Goal: Check status: Check status

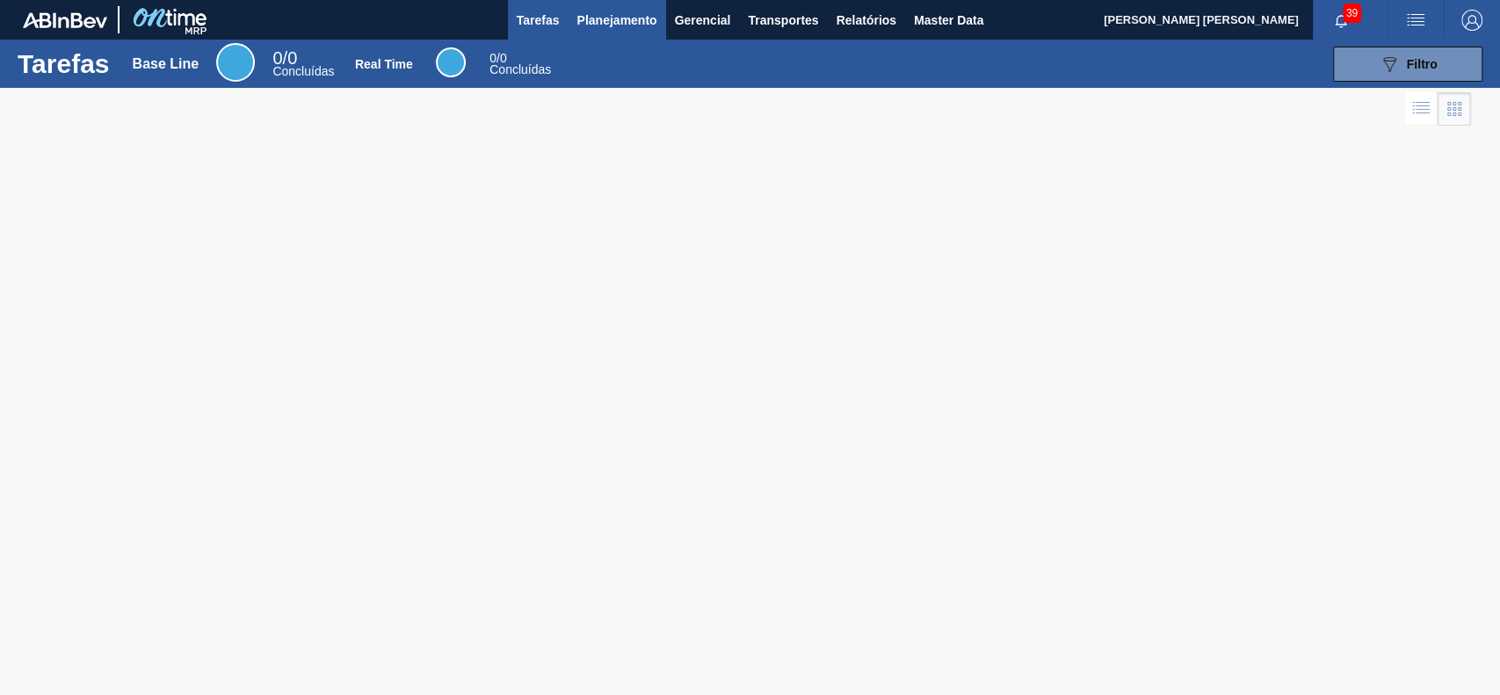
click at [633, 4] on button "Planejamento" at bounding box center [617, 20] width 98 height 40
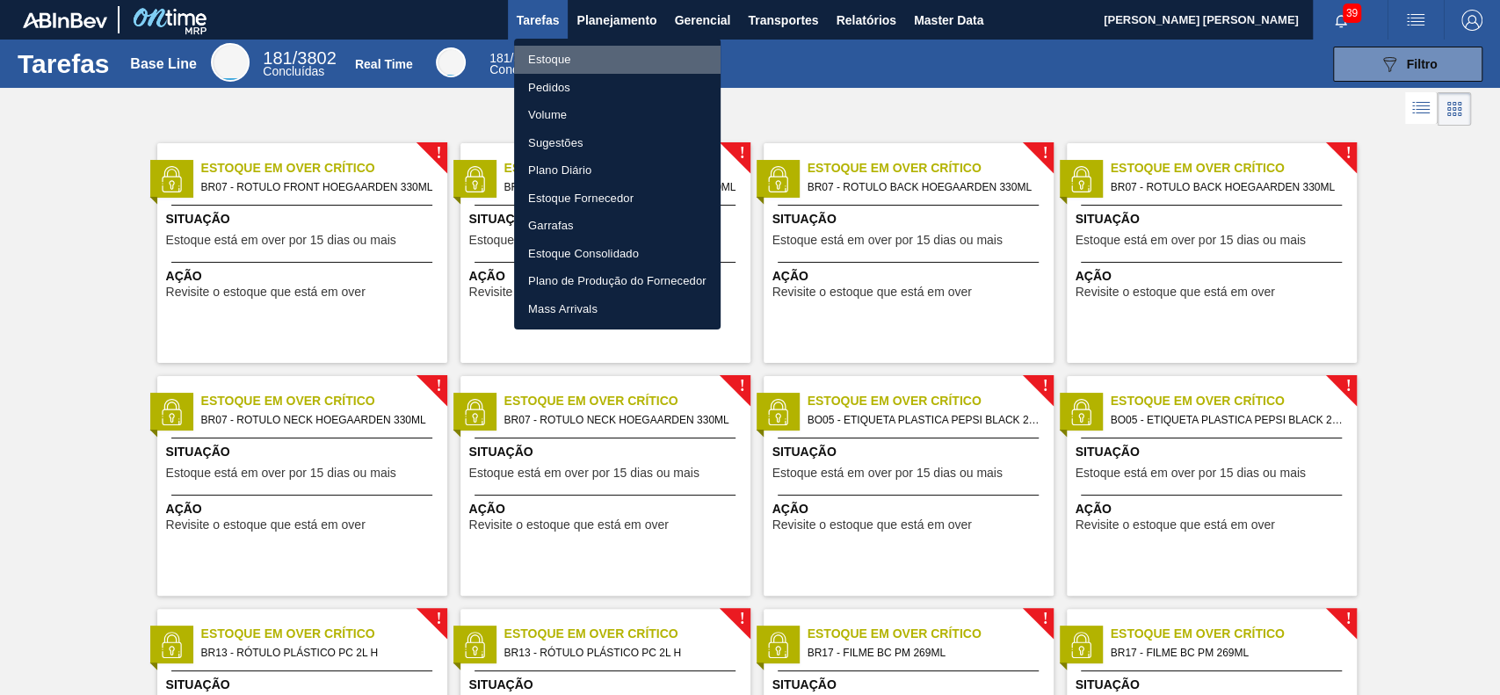
click at [598, 64] on li "Estoque" at bounding box center [617, 60] width 207 height 28
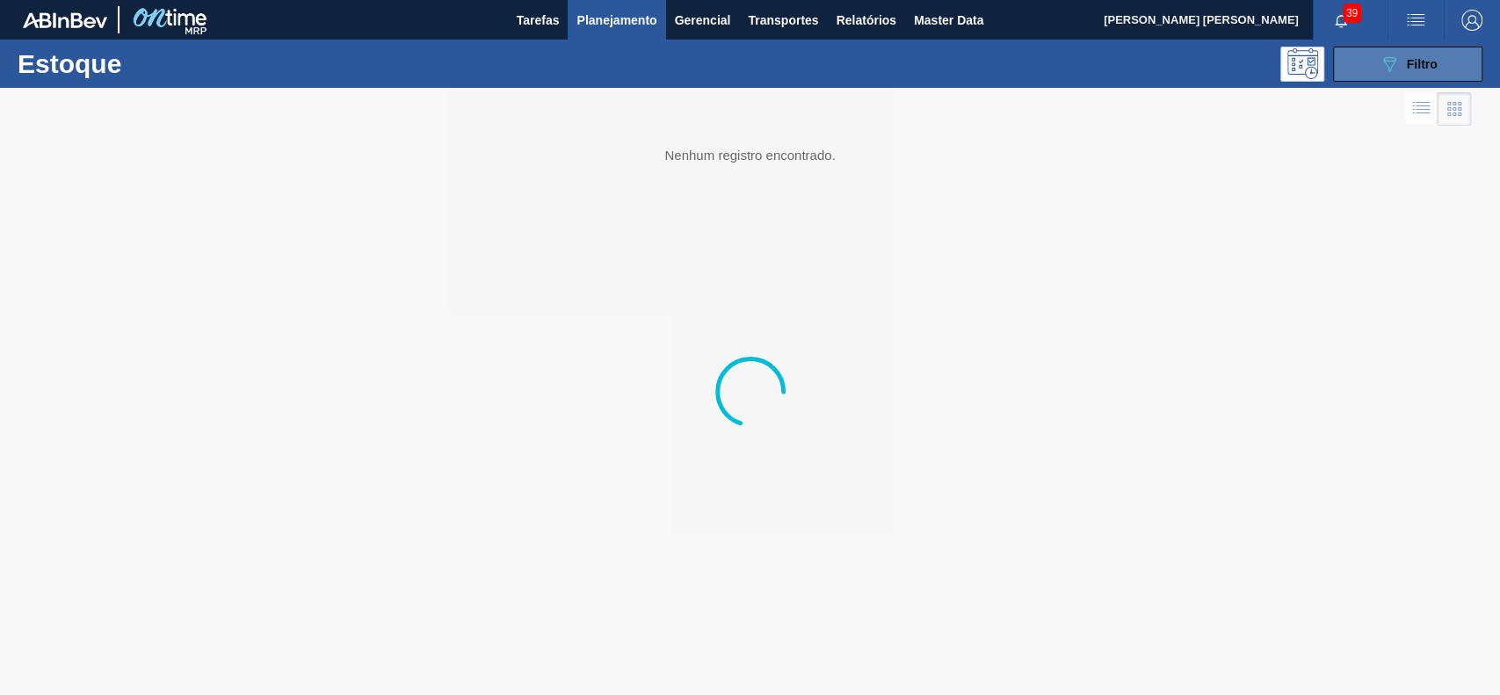
click at [1352, 60] on button "089F7B8B-B2A5-4AFE-B5C0-19BA573D28AC Filtro" at bounding box center [1407, 64] width 149 height 35
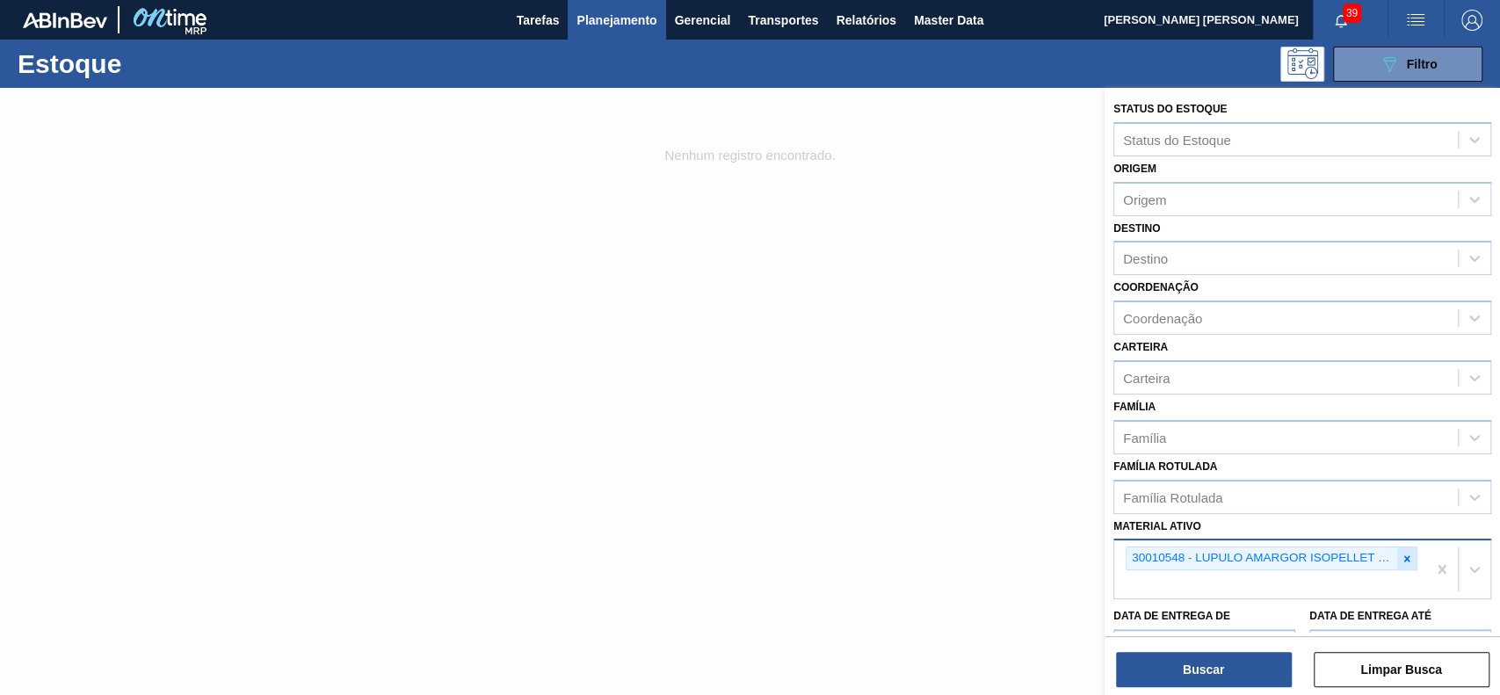
click at [1404, 555] on icon at bounding box center [1407, 558] width 6 height 6
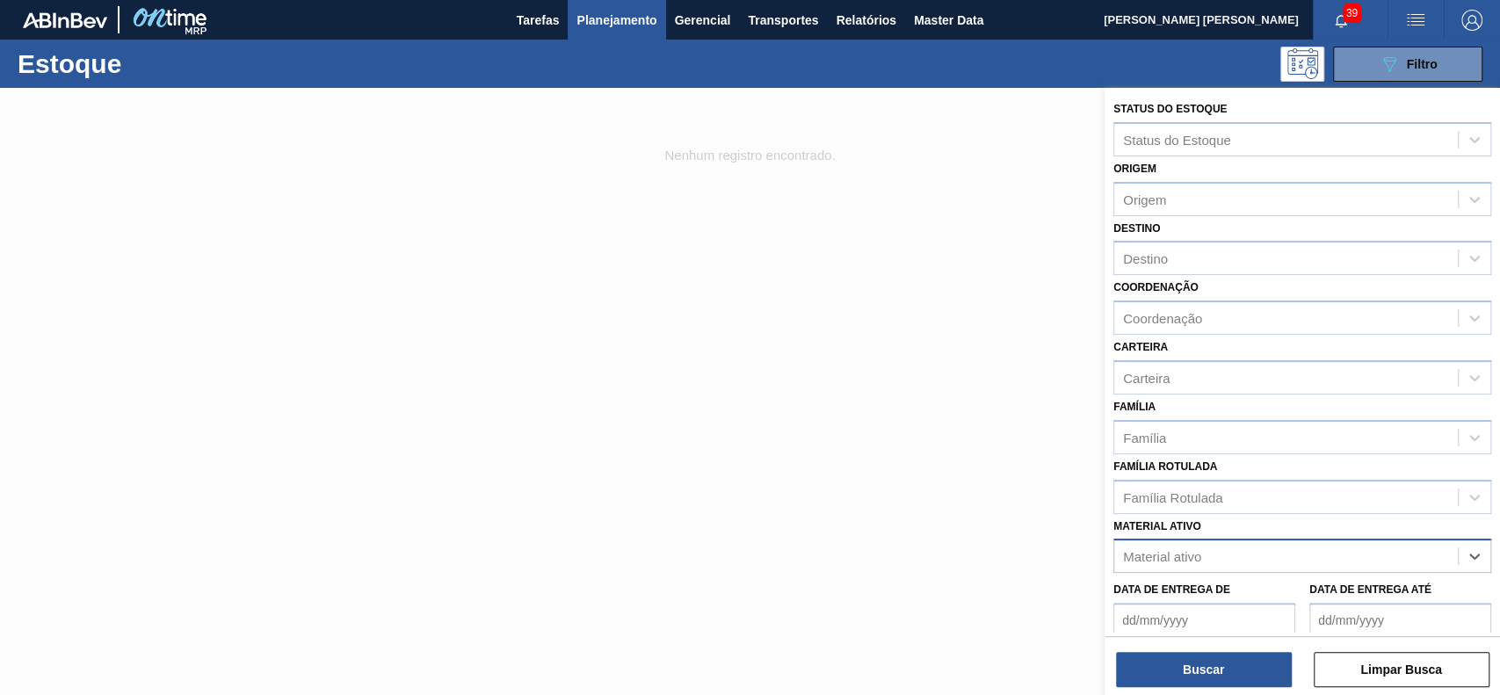
paste ativo "30003504"
type ativo "30003504"
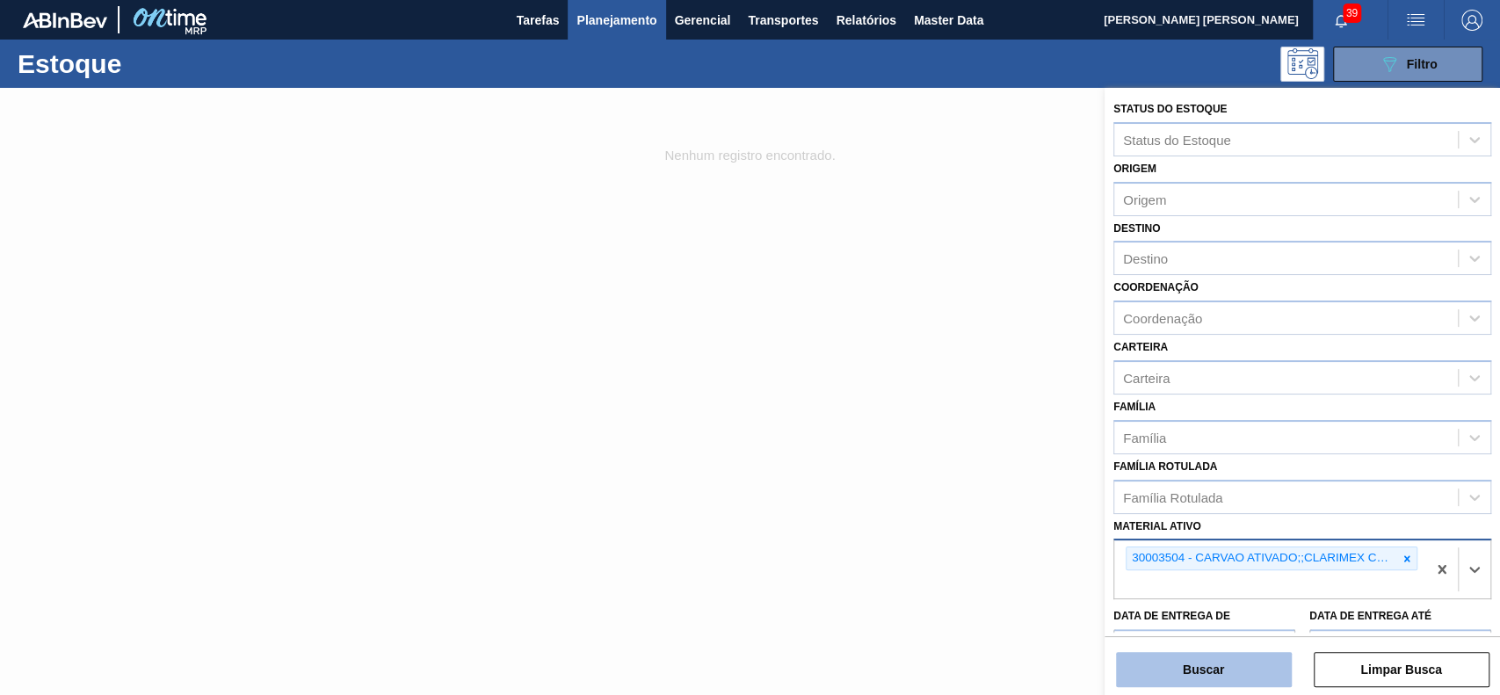
click at [1248, 664] on button "Buscar" at bounding box center [1204, 669] width 176 height 35
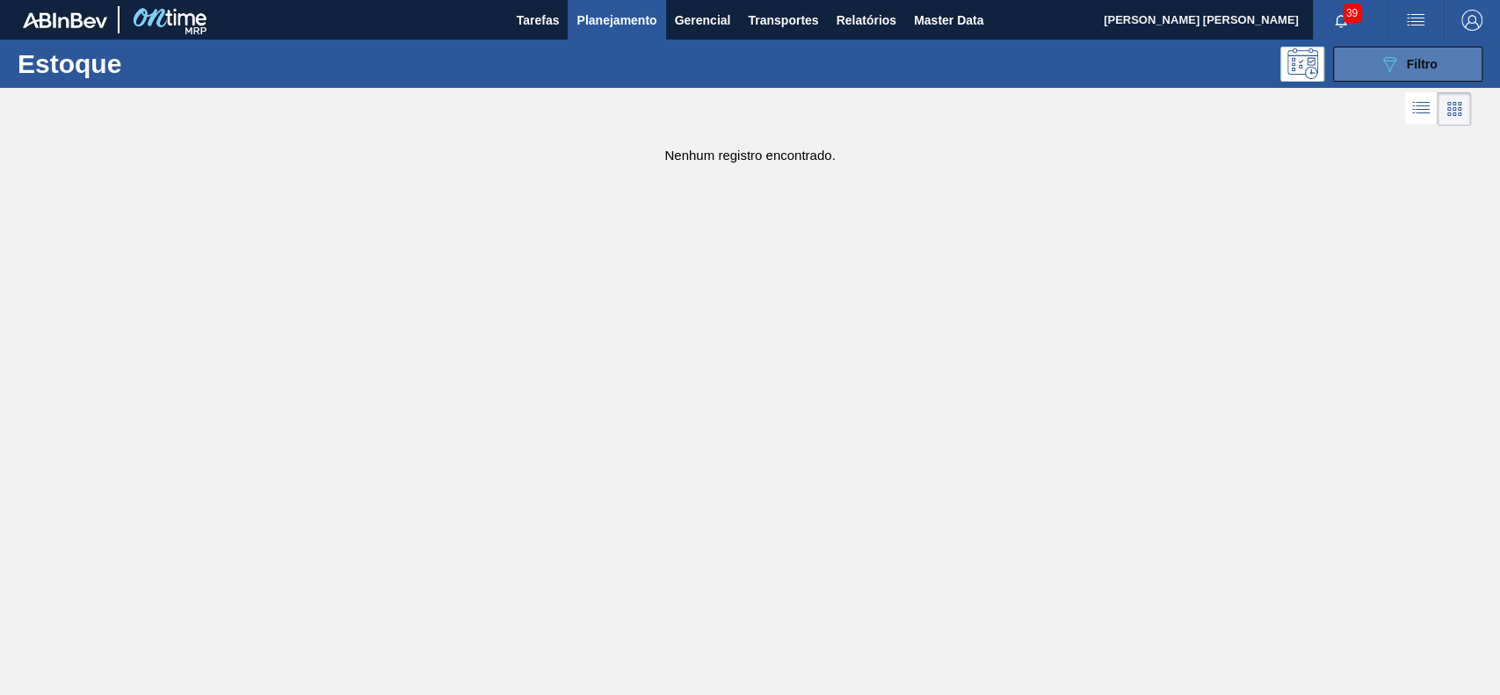
click at [1350, 60] on button "089F7B8B-B2A5-4AFE-B5C0-19BA573D28AC Filtro" at bounding box center [1407, 64] width 149 height 35
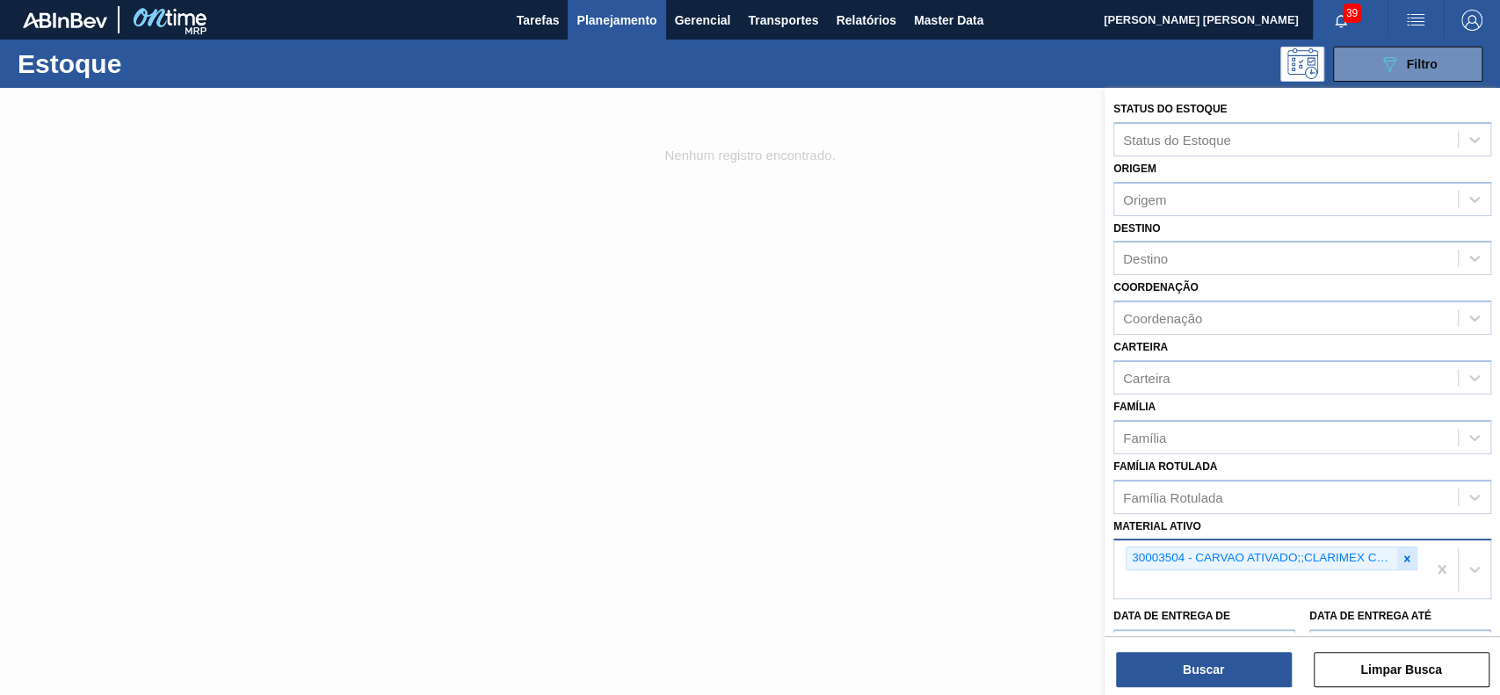
click at [1404, 560] on icon at bounding box center [1407, 559] width 12 height 12
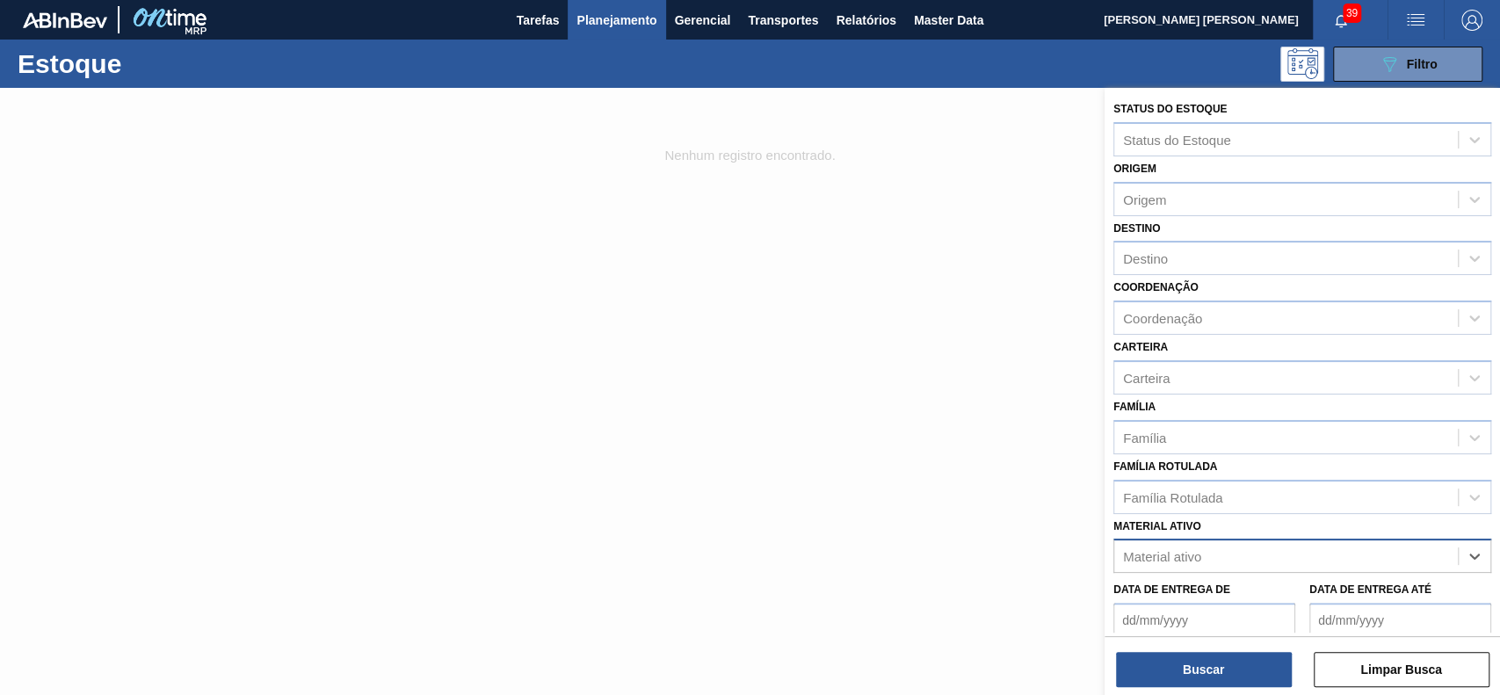
paste ativo "30003498"
type ativo "30003498"
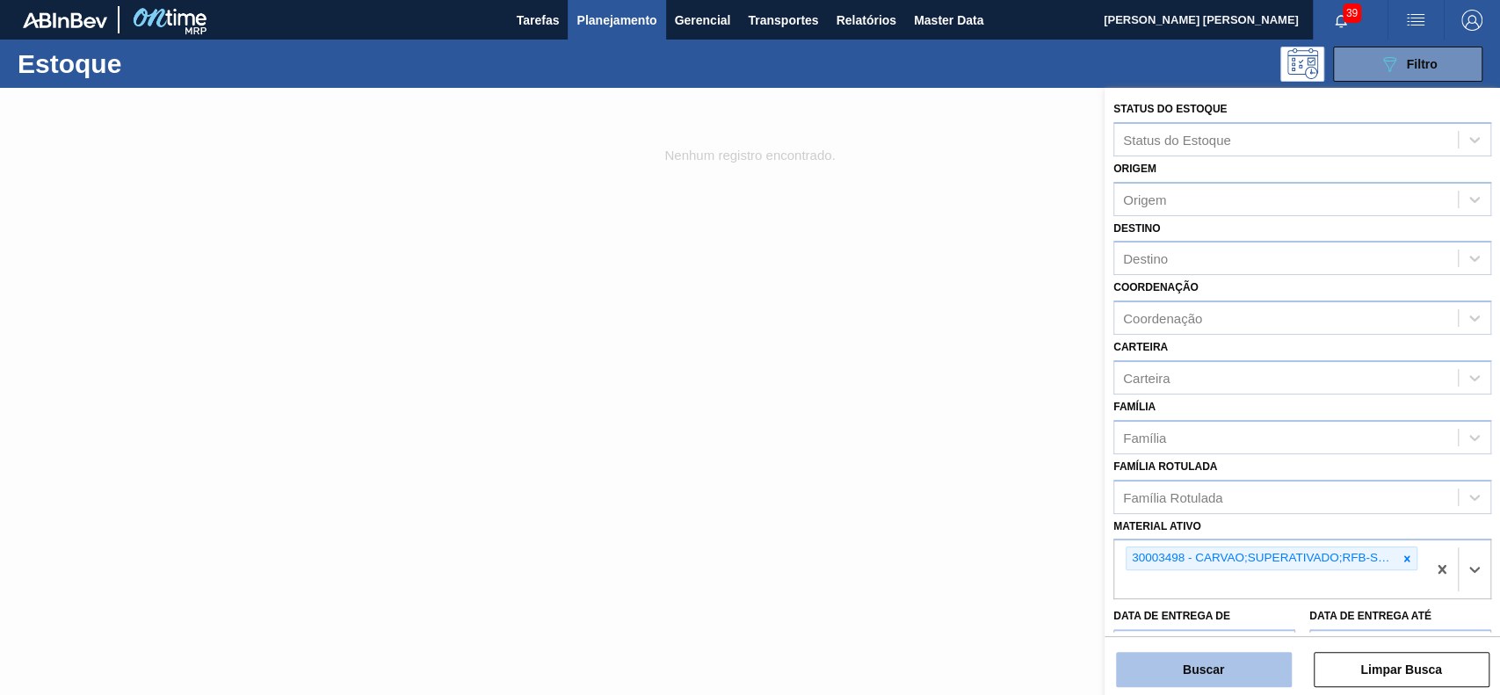
click at [1206, 671] on button "Buscar" at bounding box center [1204, 669] width 176 height 35
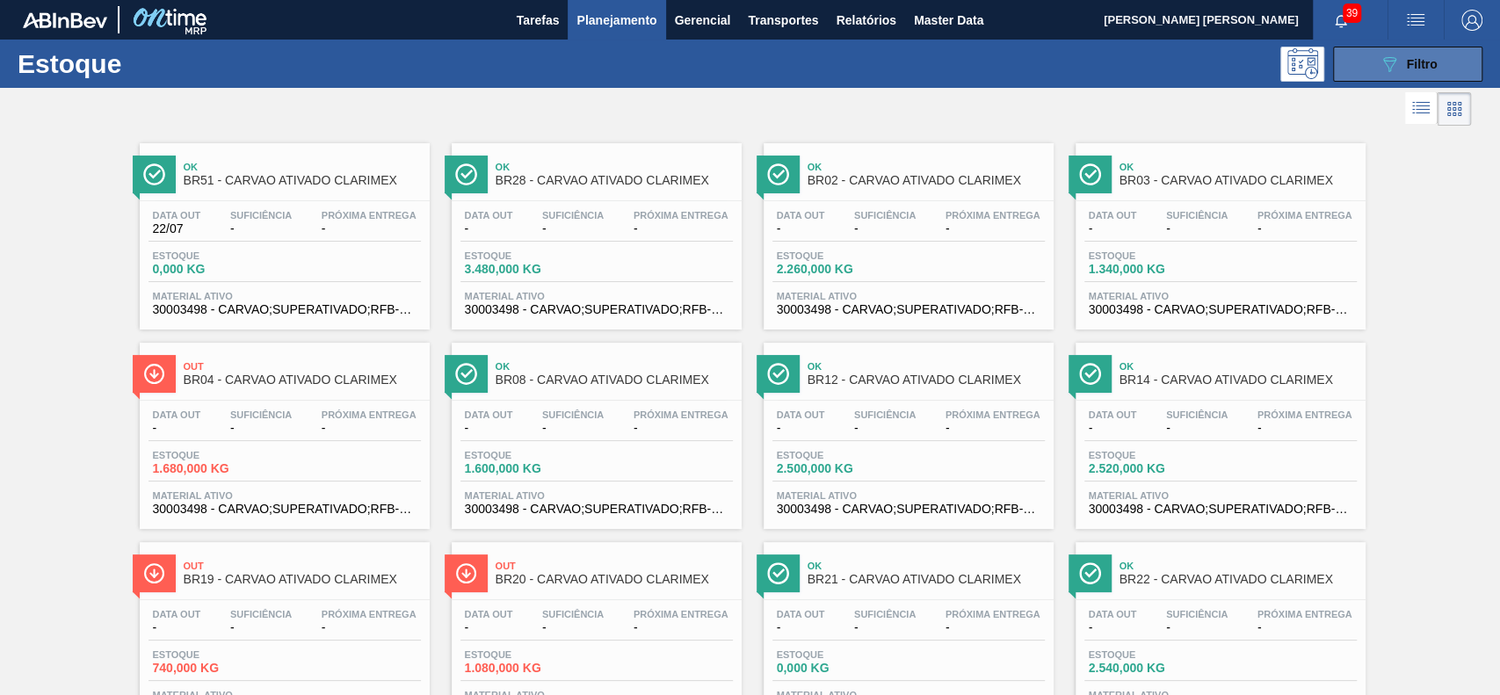
click at [1338, 67] on button "089F7B8B-B2A5-4AFE-B5C0-19BA573D28AC Filtro" at bounding box center [1407, 64] width 149 height 35
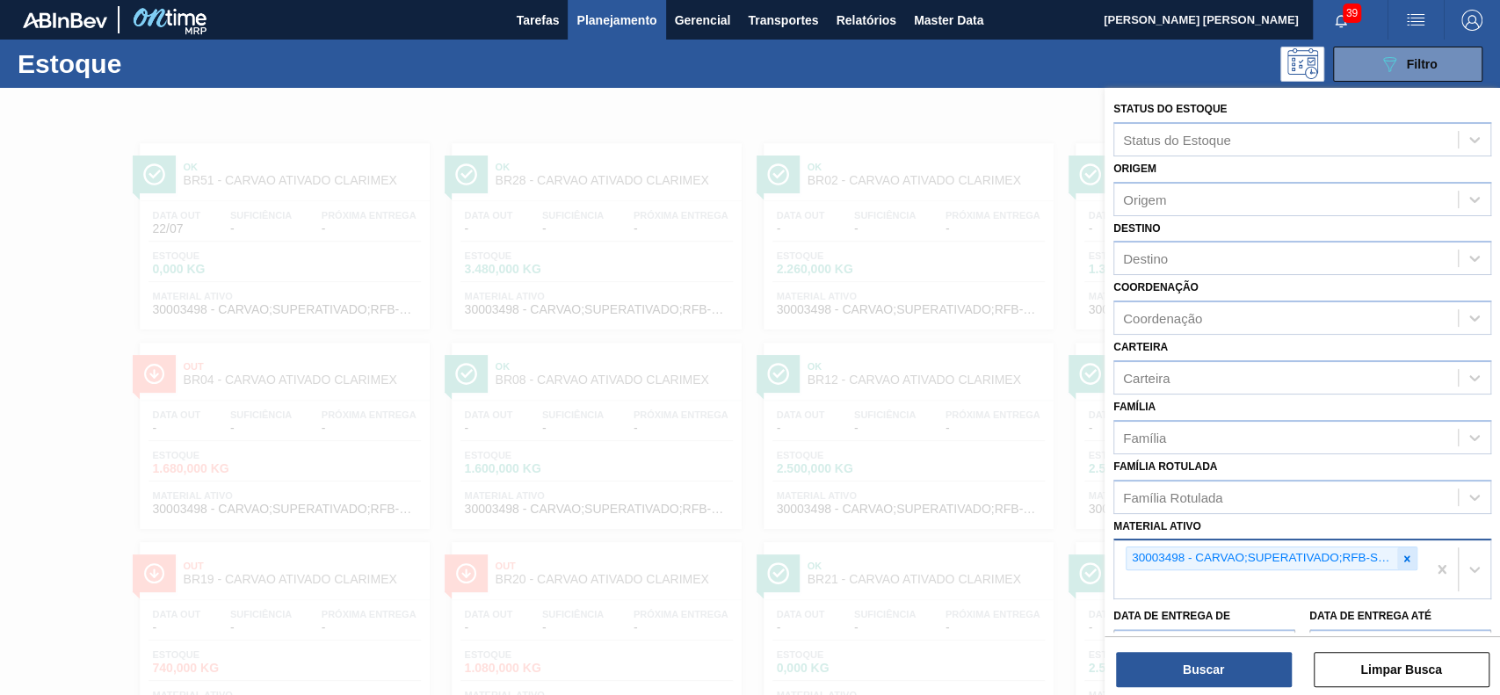
click at [1401, 553] on icon at bounding box center [1407, 559] width 12 height 12
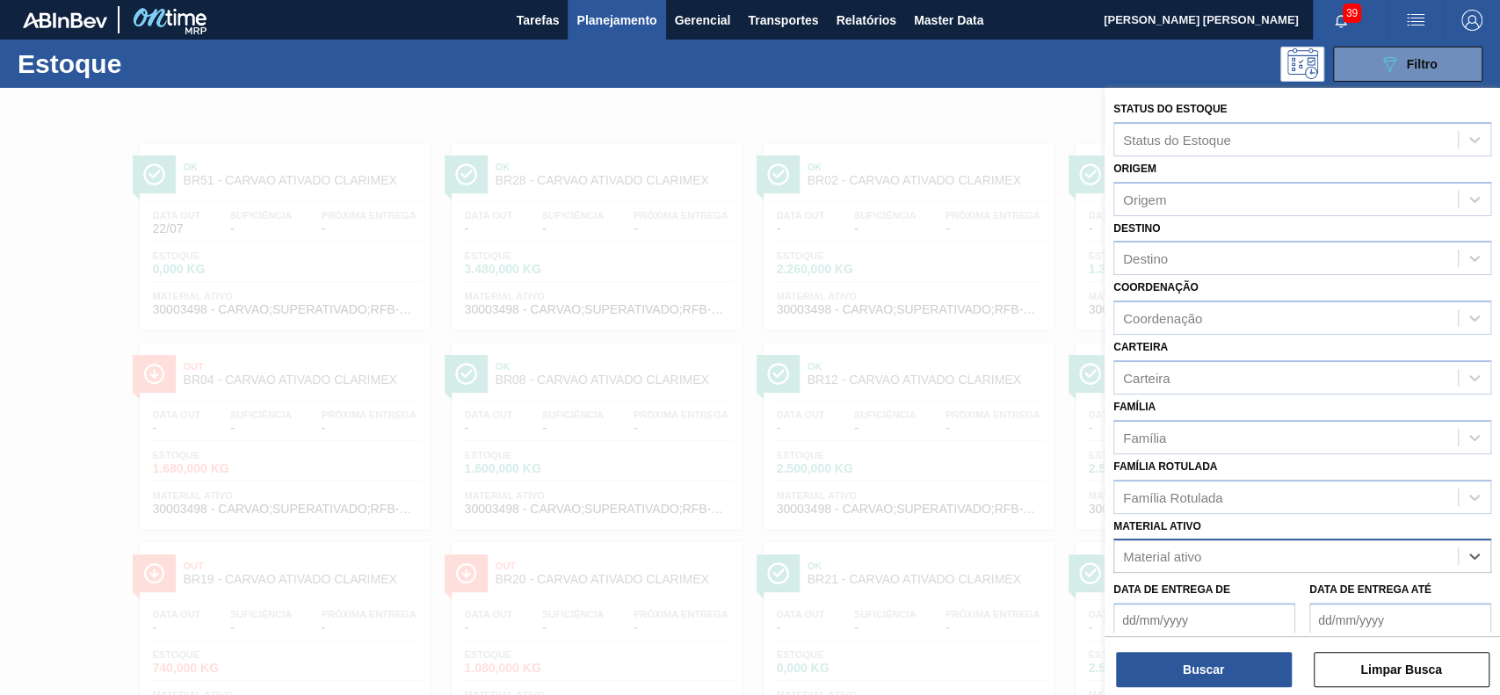
paste ativo "30003422"
type ativo "30003422"
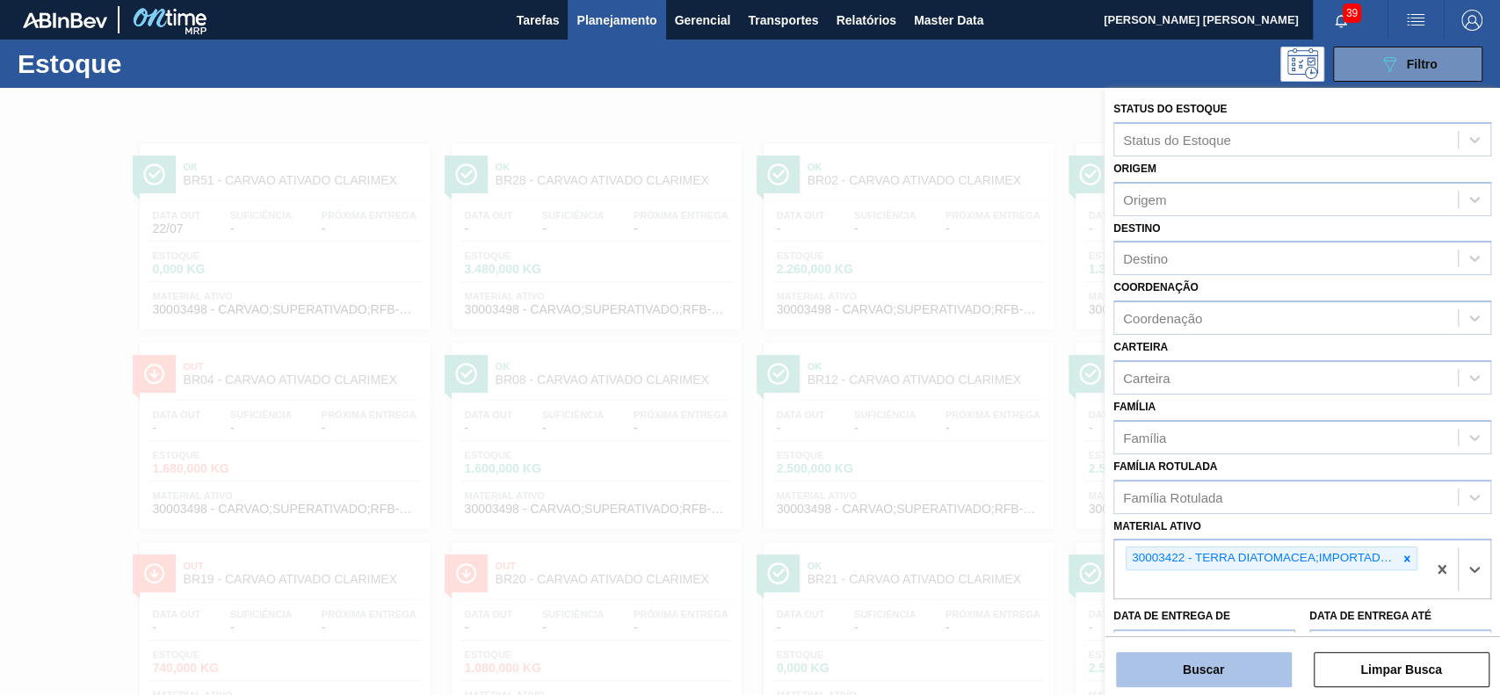
click at [1223, 675] on button "Buscar" at bounding box center [1204, 669] width 176 height 35
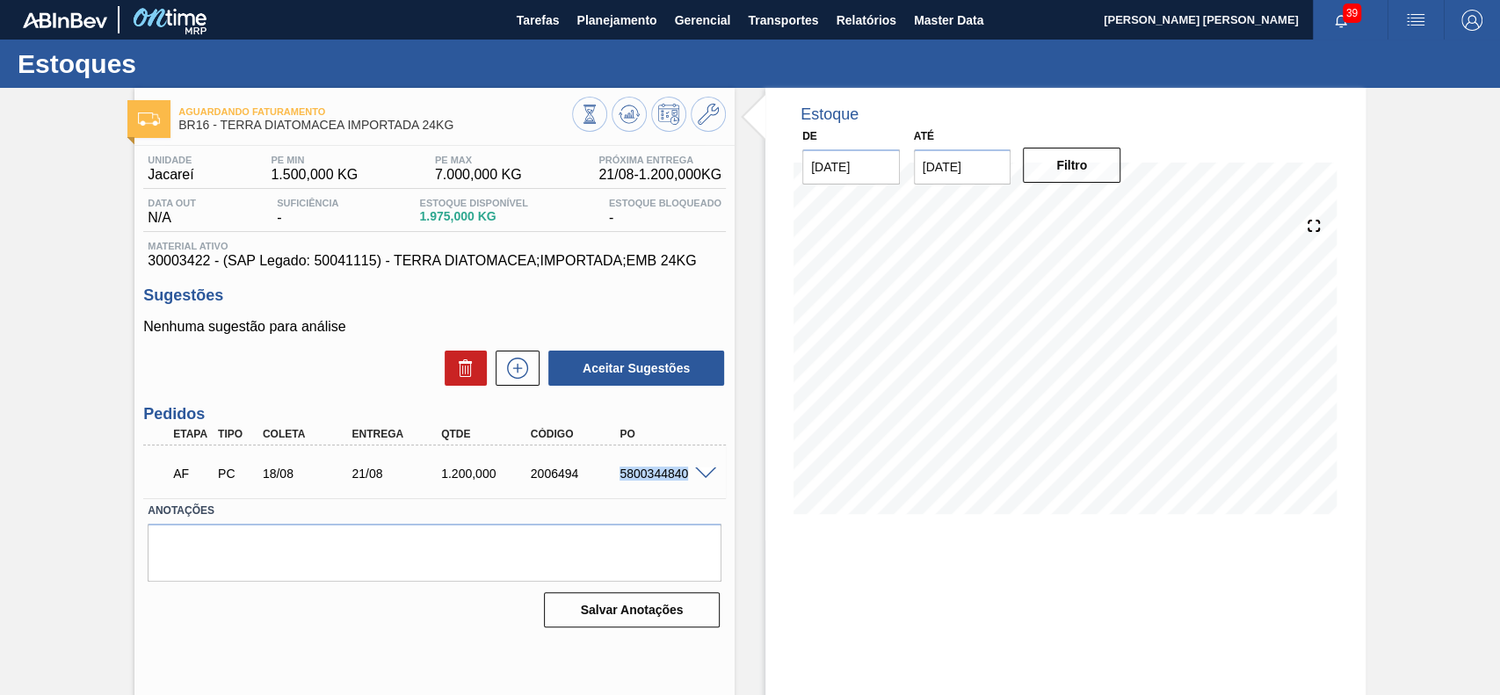
drag, startPoint x: 614, startPoint y: 480, endPoint x: 685, endPoint y: 482, distance: 70.3
click at [685, 481] on div "5800344840" at bounding box center [664, 474] width 99 height 14
copy div "5800344840"
click at [744, 254] on div "Estoque De [DATE] Até [DATE] Filtro" at bounding box center [1050, 422] width 631 height 668
